Goal: Information Seeking & Learning: Learn about a topic

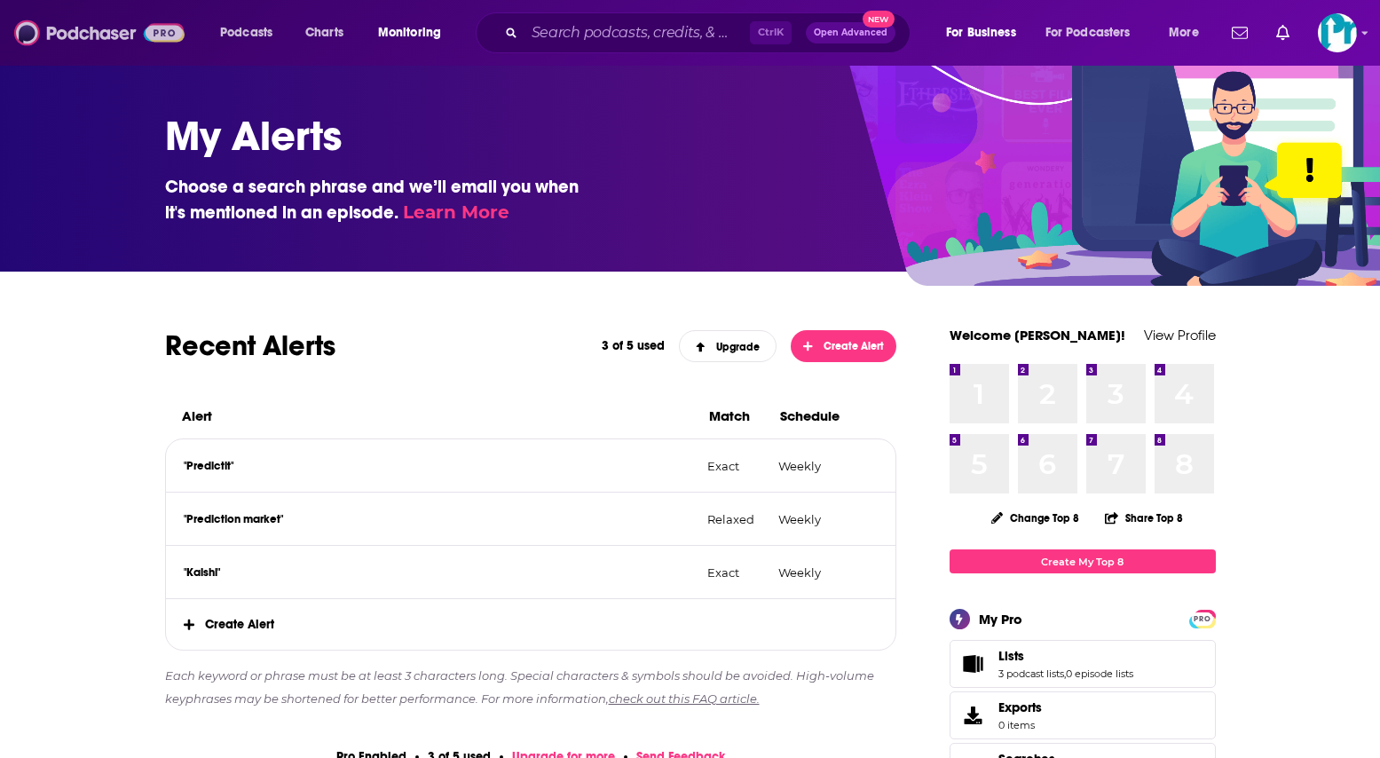
click at [81, 48] on img at bounding box center [99, 33] width 170 height 34
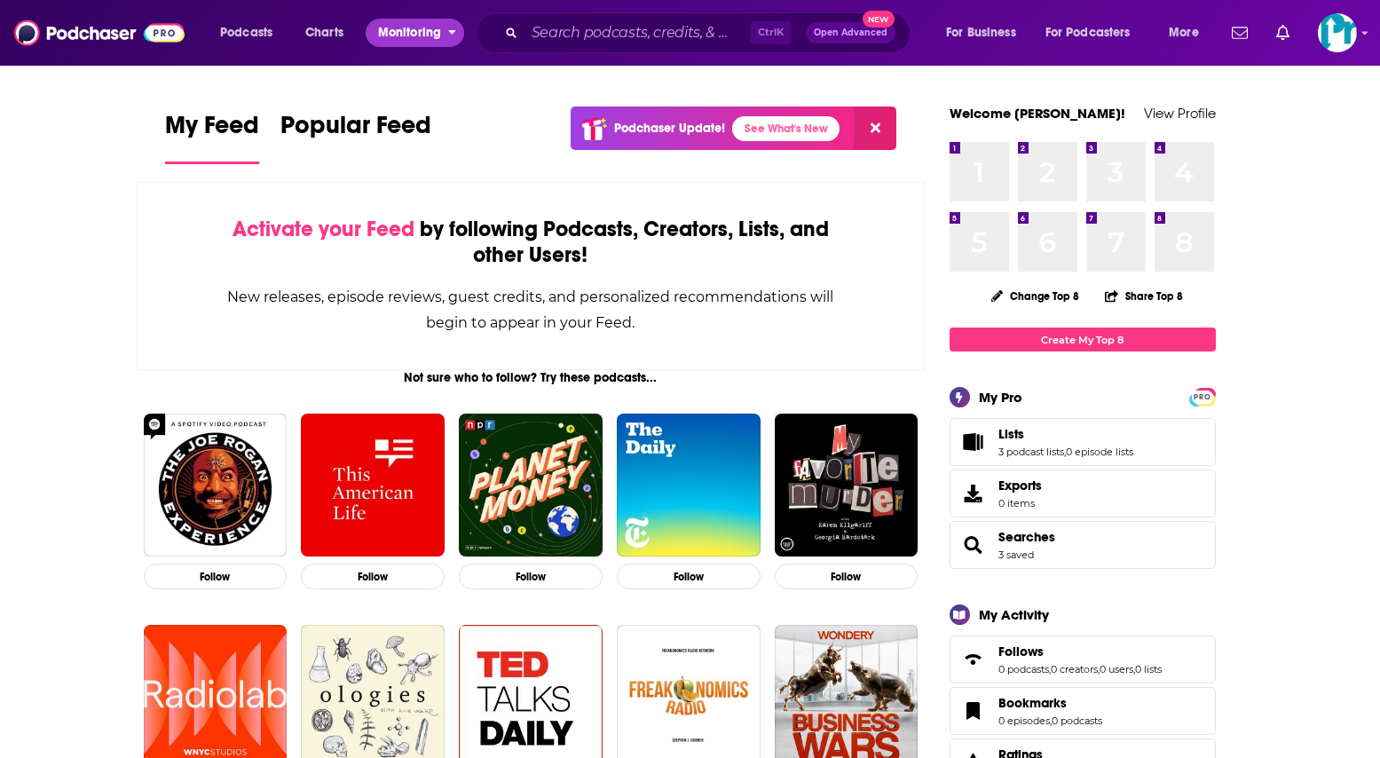
click at [387, 42] on span "Monitoring" at bounding box center [409, 32] width 63 height 25
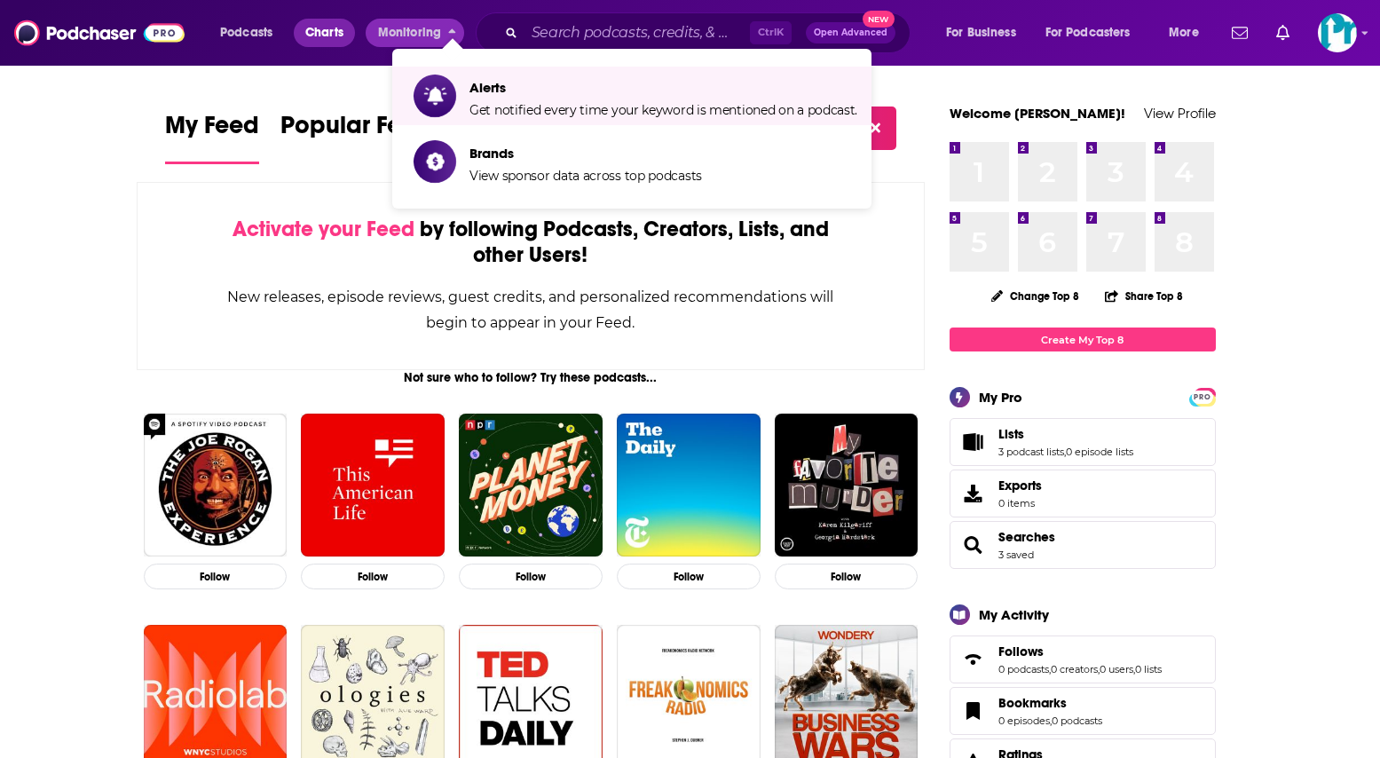
click at [311, 34] on span "Charts" at bounding box center [324, 32] width 38 height 25
